Goal: Task Accomplishment & Management: Use online tool/utility

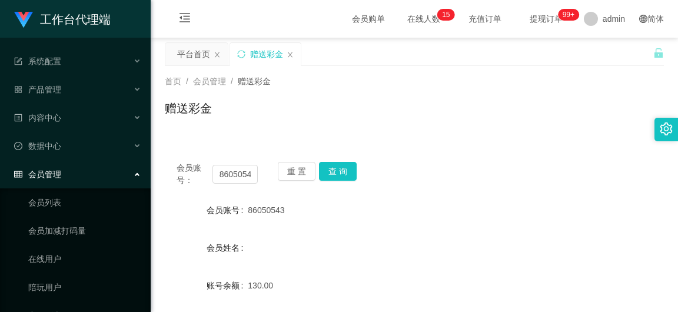
scroll to position [118, 0]
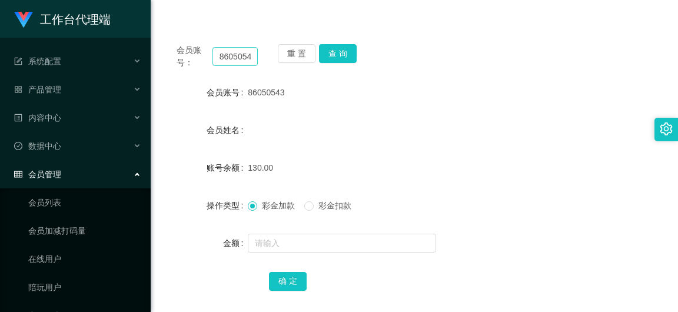
click at [244, 49] on input "86050543" at bounding box center [234, 56] width 45 height 19
type input "khaimun"
click at [340, 54] on button "查 询" at bounding box center [338, 53] width 38 height 19
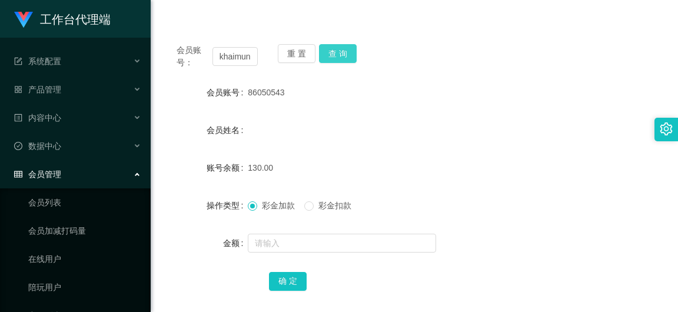
scroll to position [0, 0]
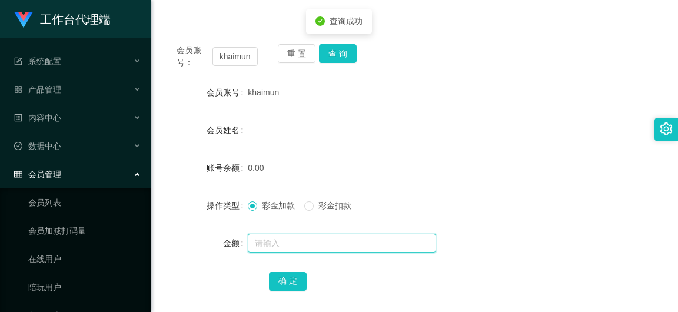
click at [280, 234] on input "text" at bounding box center [342, 243] width 188 height 19
type input "100"
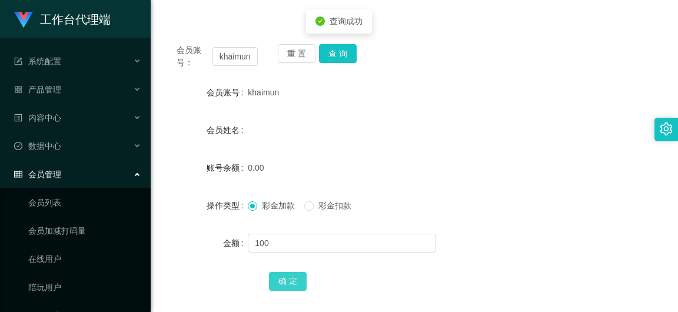
drag, startPoint x: 295, startPoint y: 279, endPoint x: 287, endPoint y: 278, distance: 8.9
click at [295, 279] on button "确 定" at bounding box center [288, 281] width 38 height 19
click at [444, 73] on div "会员账号： khaimun 重 置 查 询 会员账号 khaimun 会员姓名 账号余额 100.00 操作类型 彩金加款 彩金扣款 金额 确 定" at bounding box center [414, 175] width 499 height 286
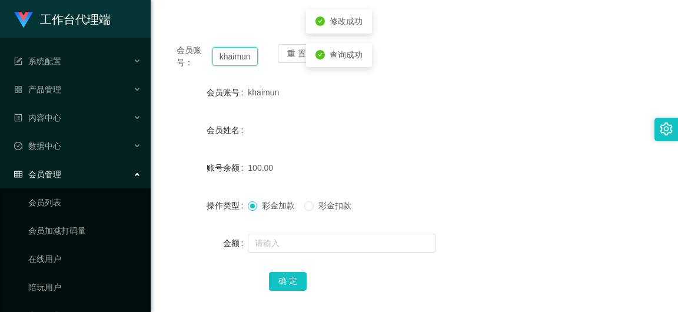
click at [246, 57] on input "khaimun" at bounding box center [234, 56] width 45 height 19
paste input "85555349"
click at [325, 55] on button "查 询" at bounding box center [338, 53] width 38 height 19
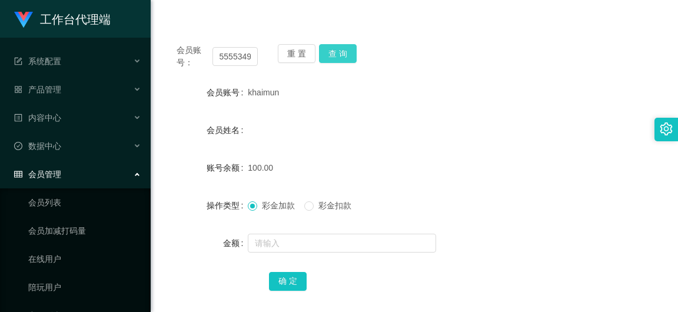
scroll to position [0, 0]
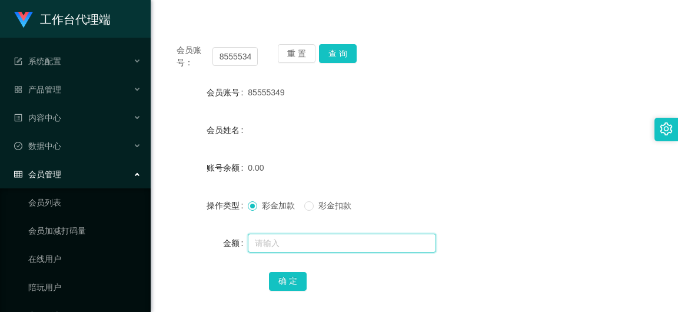
click at [294, 245] on input "text" at bounding box center [342, 243] width 188 height 19
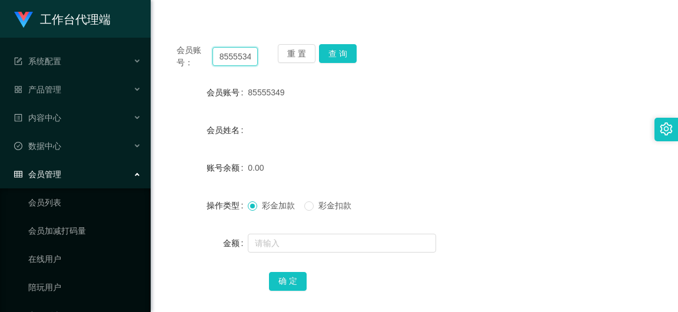
click at [254, 58] on input "85555349" at bounding box center [234, 56] width 45 height 19
click at [252, 57] on input "85555349" at bounding box center [234, 56] width 45 height 19
type input "8"
type input "khaimun"
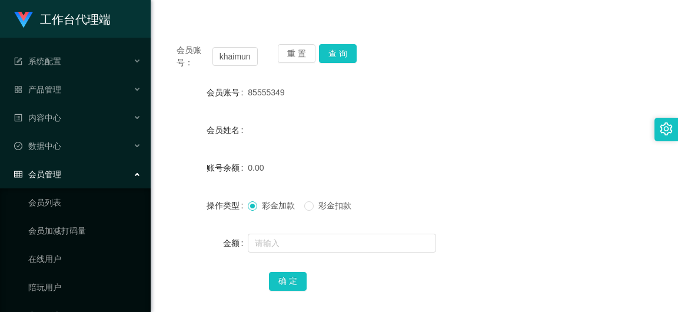
click at [338, 38] on div "会员账号： khaimun 重 置 查 询 会员账号 85555349 会员姓名 账号余额 0.00 操作类型 彩金加款 彩金扣款 金额 确 定" at bounding box center [414, 175] width 499 height 286
click at [340, 41] on div "会员账号： khaimun 重 置 查 询 会员账号 85555349 会员姓名 账号余额 0.00 操作类型 彩金加款 彩金扣款 金额 确 定" at bounding box center [414, 175] width 499 height 286
click at [342, 49] on button "查 询" at bounding box center [338, 53] width 38 height 19
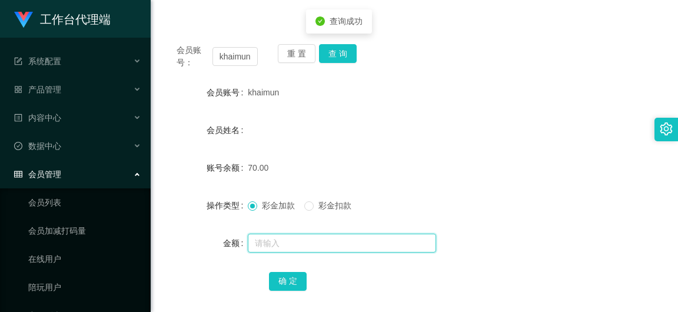
click at [288, 239] on input "text" at bounding box center [342, 243] width 188 height 19
type input "60"
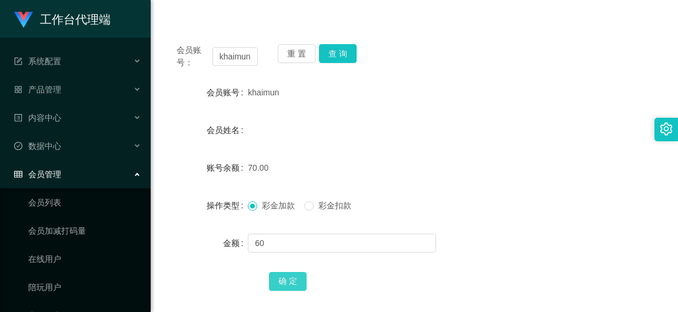
drag, startPoint x: 300, startPoint y: 275, endPoint x: 334, endPoint y: 295, distance: 39.9
click at [300, 275] on button "确 定" at bounding box center [288, 281] width 38 height 19
click at [322, 201] on span "彩金扣款" at bounding box center [335, 205] width 42 height 9
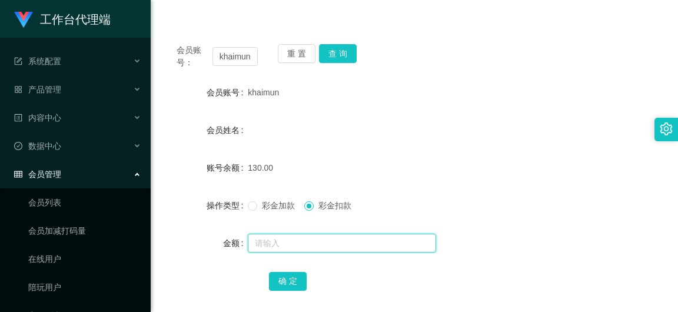
click at [294, 247] on input "text" at bounding box center [342, 243] width 188 height 19
type input "130"
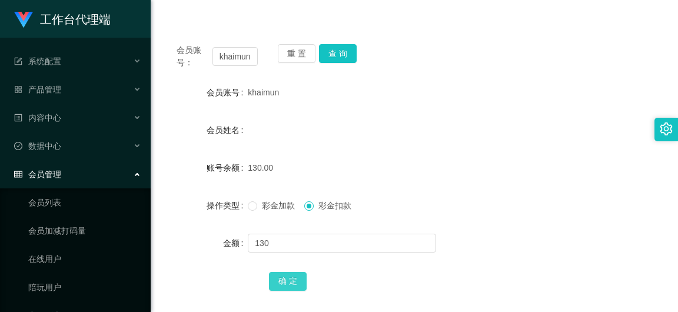
click at [289, 281] on button "确 定" at bounding box center [288, 281] width 38 height 19
